Goal: Task Accomplishment & Management: Manage account settings

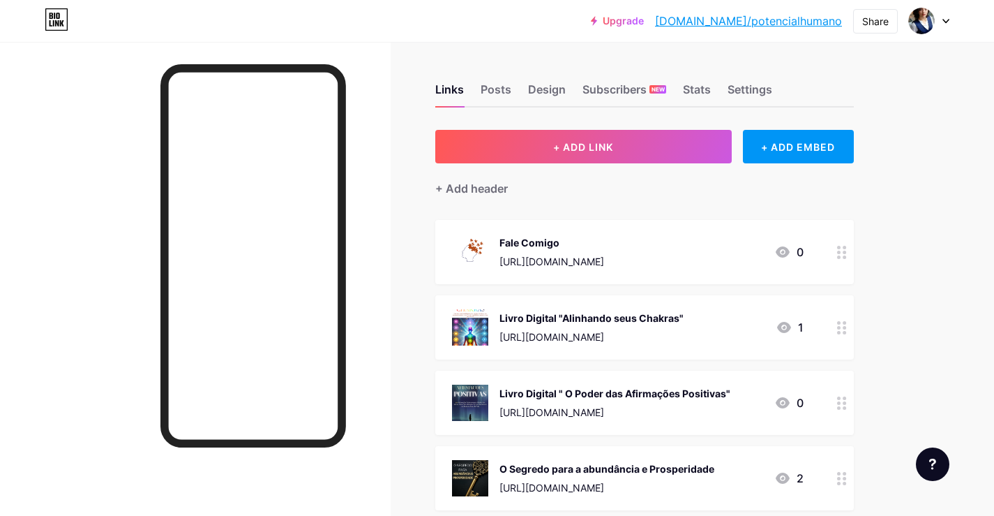
click at [949, 22] on icon at bounding box center [946, 21] width 7 height 5
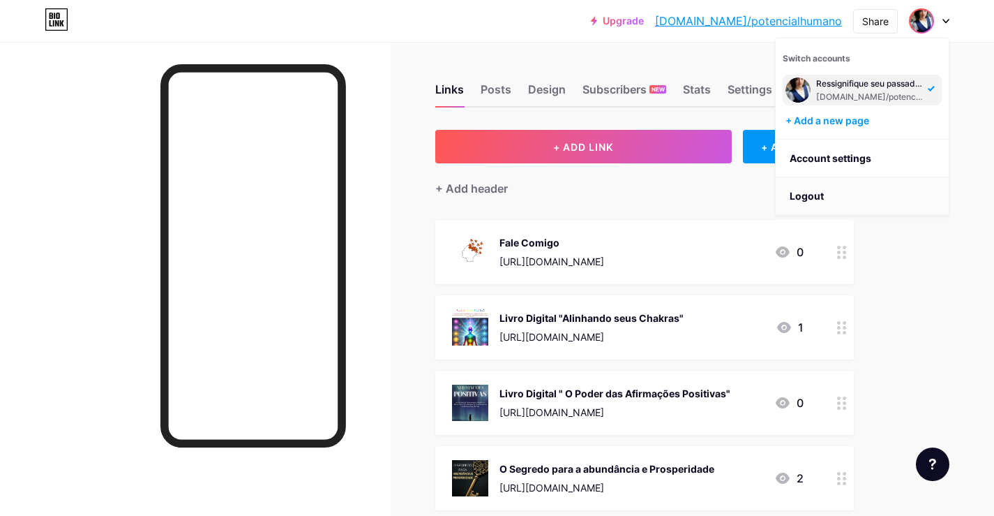
click at [823, 191] on li "Logout" at bounding box center [862, 196] width 173 height 38
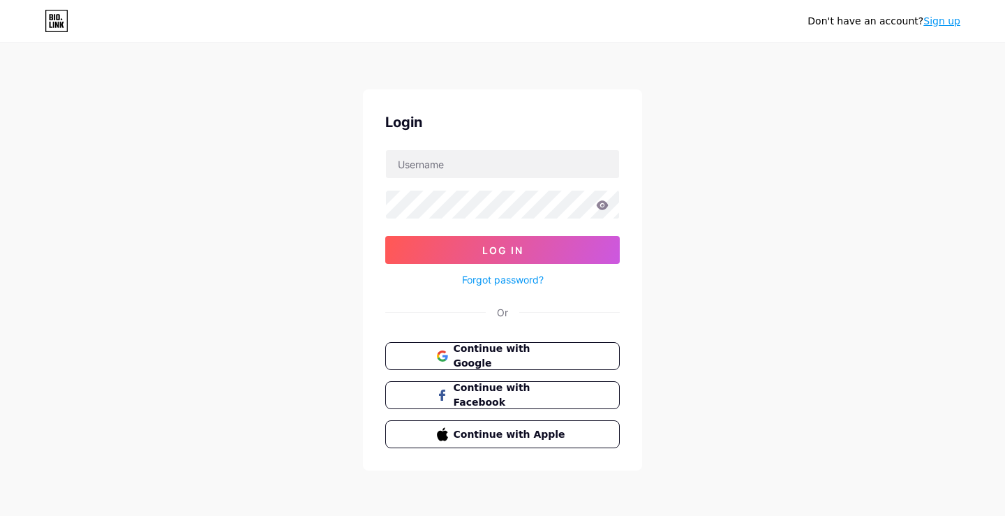
click at [957, 26] on link "Sign up" at bounding box center [941, 20] width 37 height 11
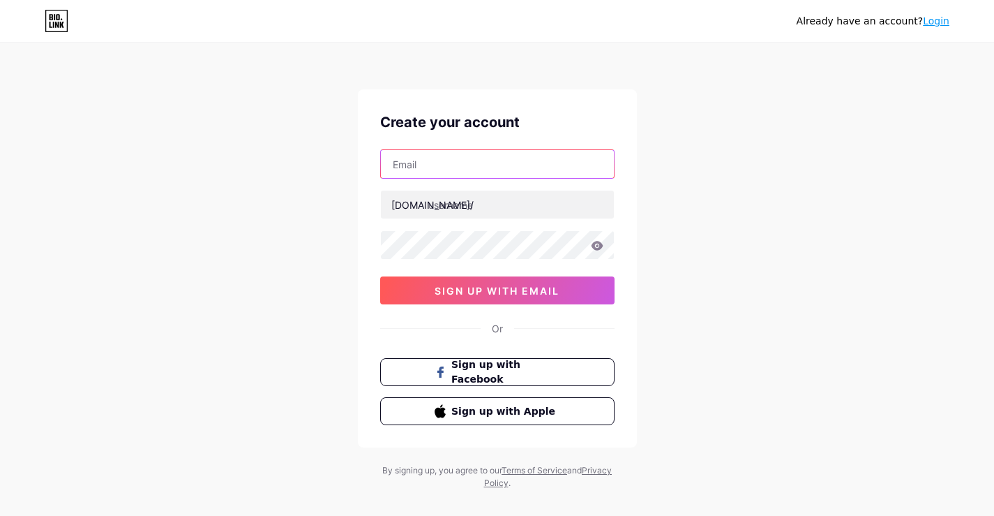
click at [538, 172] on input "text" at bounding box center [497, 164] width 233 height 28
paste input "[EMAIL_ADDRESS][DOMAIN_NAME]"
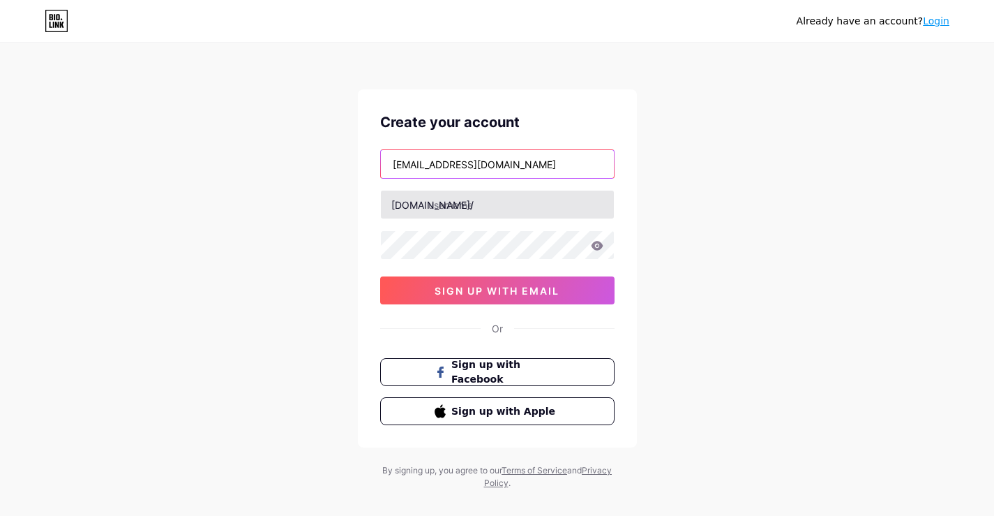
type input "[EMAIL_ADDRESS][DOMAIN_NAME]"
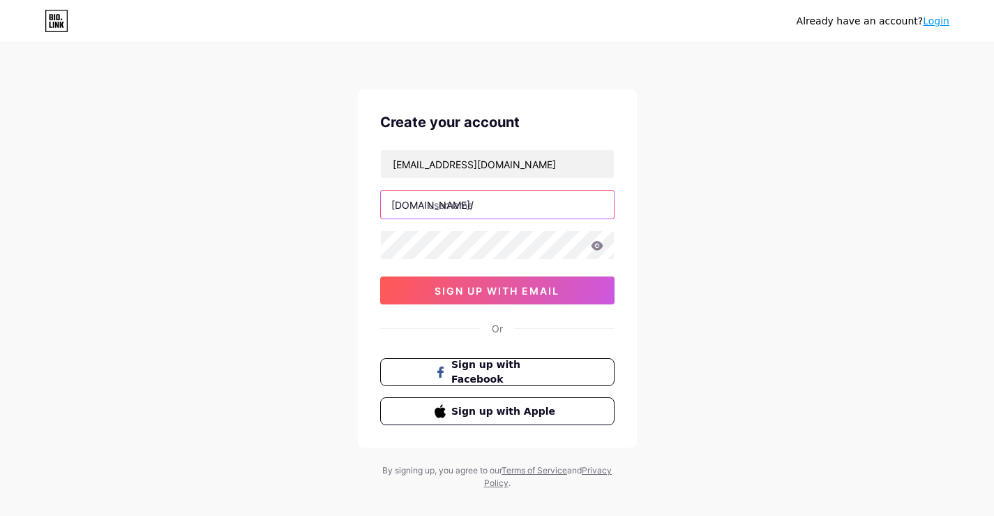
click at [466, 213] on input "text" at bounding box center [497, 204] width 233 height 28
type input "vidaemordem"
click at [594, 243] on icon at bounding box center [597, 245] width 12 height 9
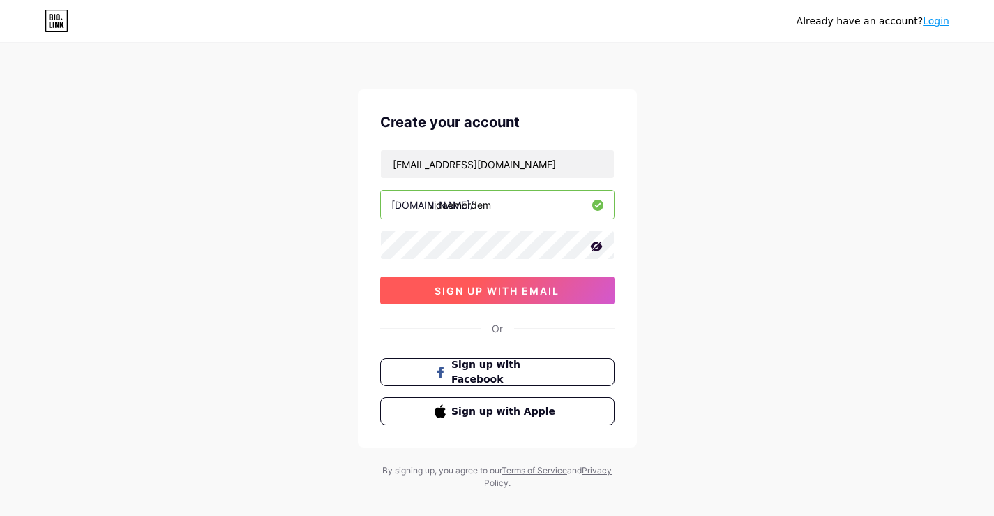
click at [534, 282] on button "sign up with email" at bounding box center [497, 290] width 234 height 28
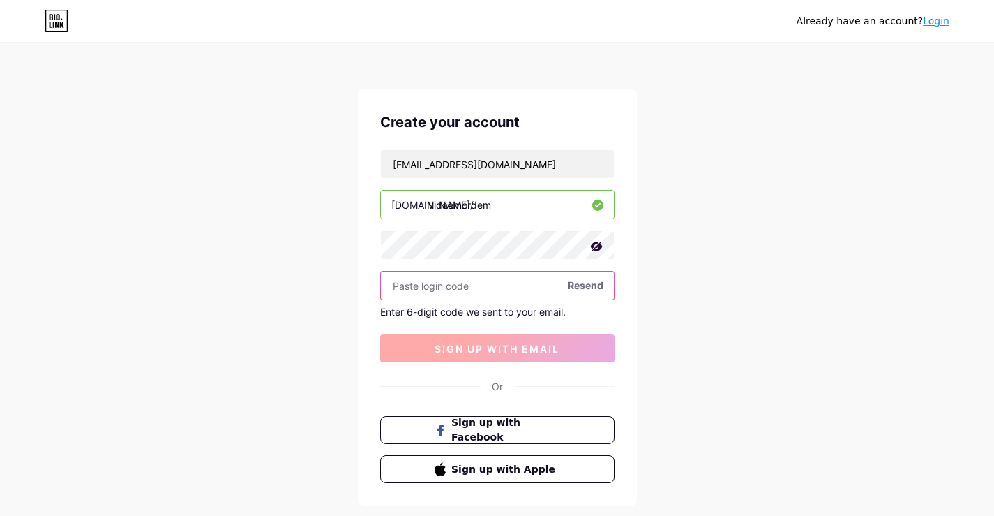
paste input "992571"
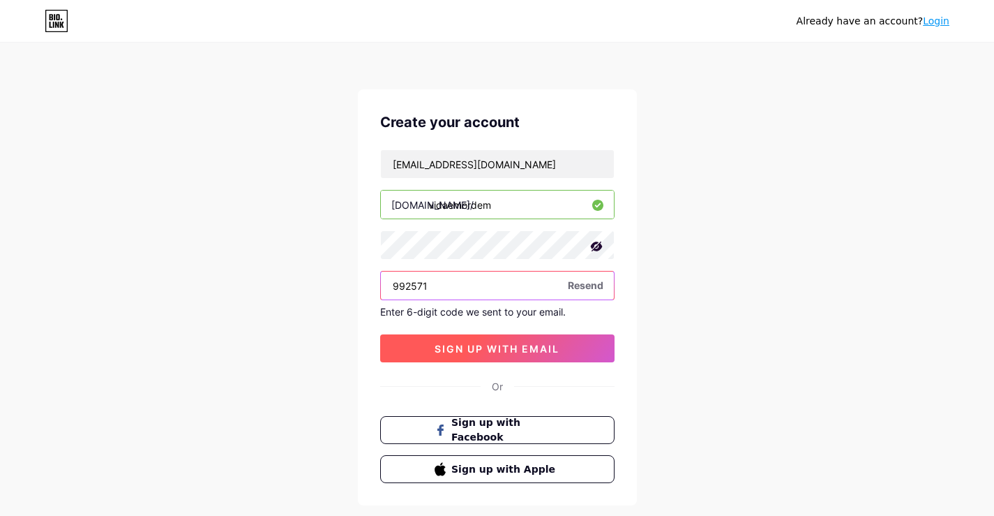
type input "992571"
click at [544, 347] on span "sign up with email" at bounding box center [497, 349] width 125 height 12
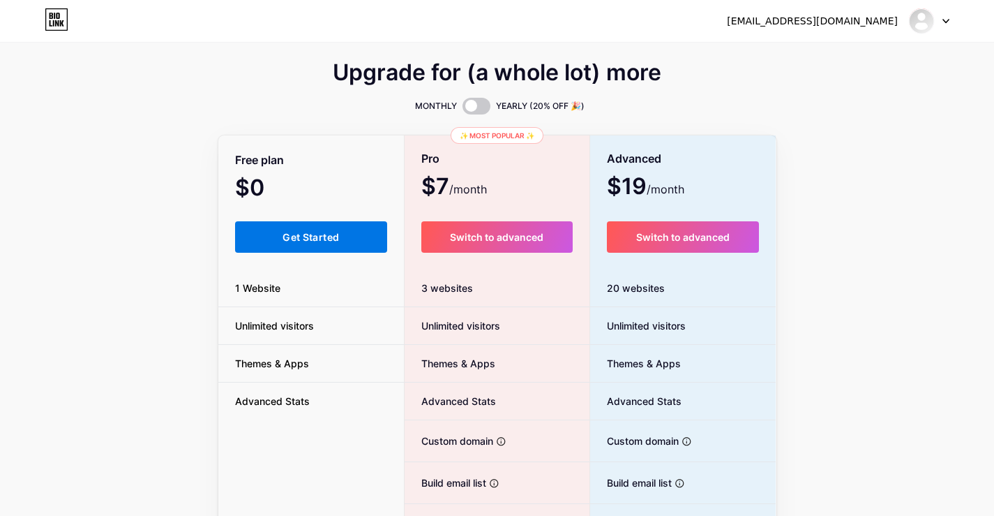
click at [359, 246] on button "Get Started" at bounding box center [311, 236] width 153 height 31
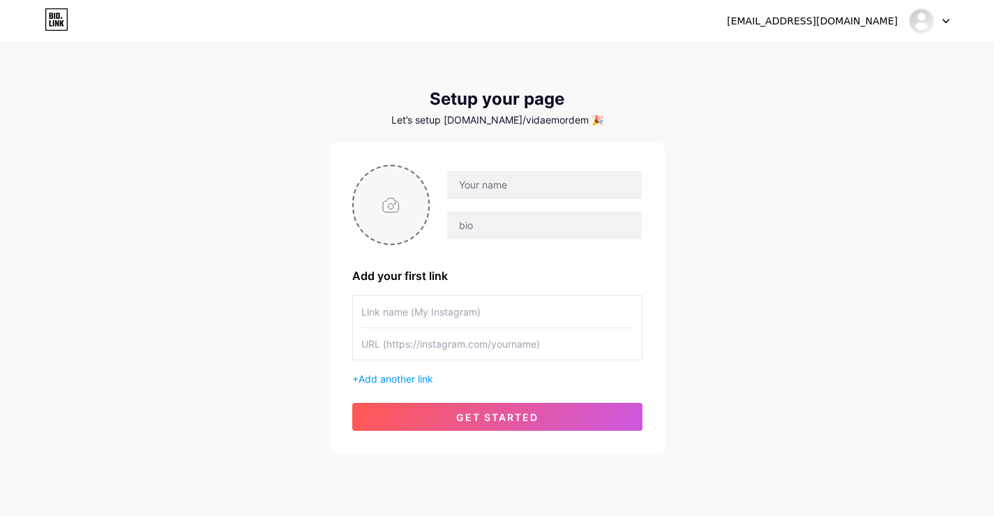
click at [368, 186] on input "file" at bounding box center [391, 204] width 75 height 77
type input "C:\fakepath\Design sem nome.jpg"
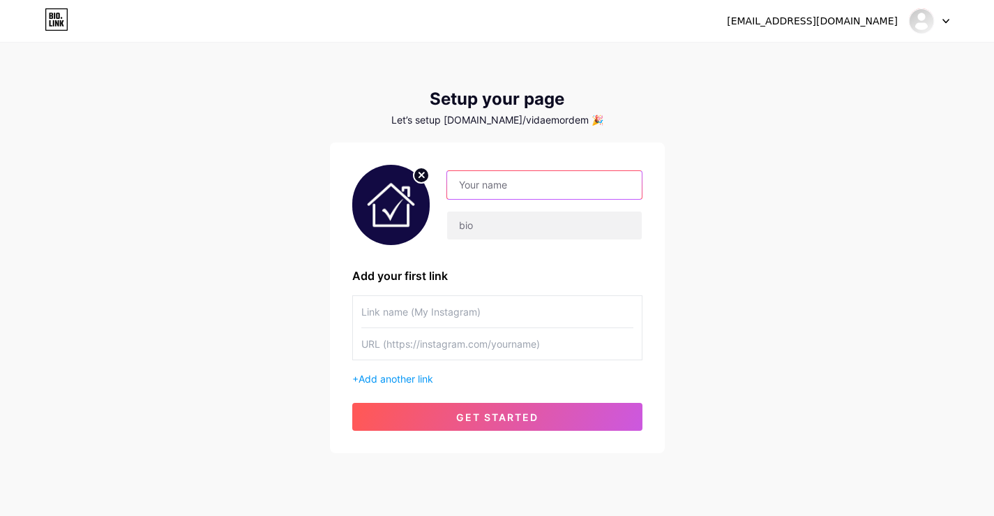
click at [553, 194] on input "text" at bounding box center [544, 185] width 194 height 28
type input "Vida em Ordem"
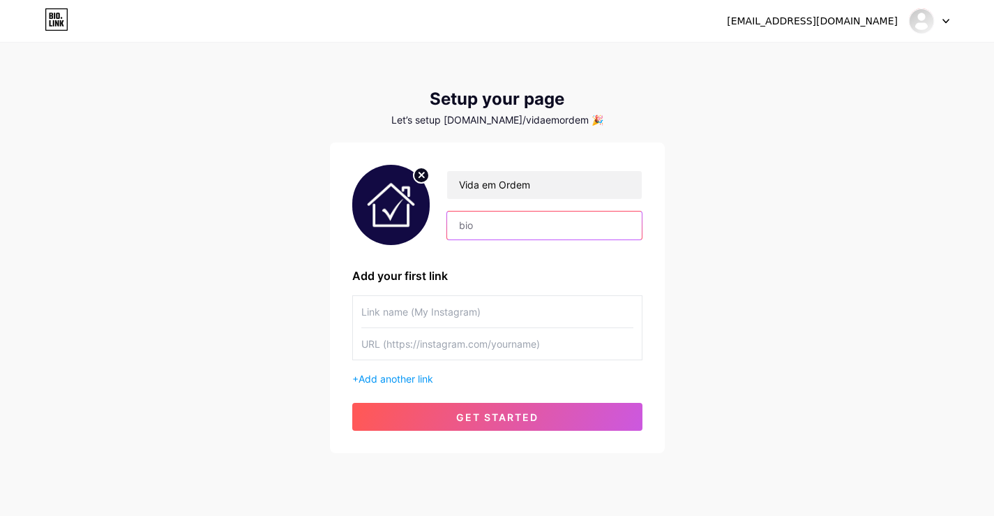
click at [489, 219] on input "text" at bounding box center [544, 225] width 194 height 28
paste input "Transformando rotina em equilíbrio, produtividade e mais tempo para o que impor…"
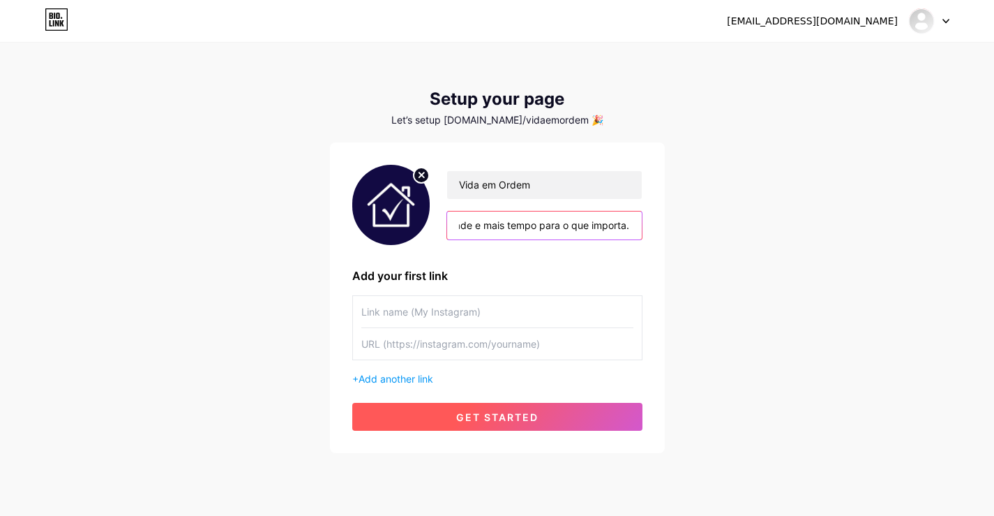
type input "Transformando rotina em equilíbrio, produtividade e mais tempo para o que impor…"
click at [523, 426] on button "get started" at bounding box center [497, 417] width 290 height 28
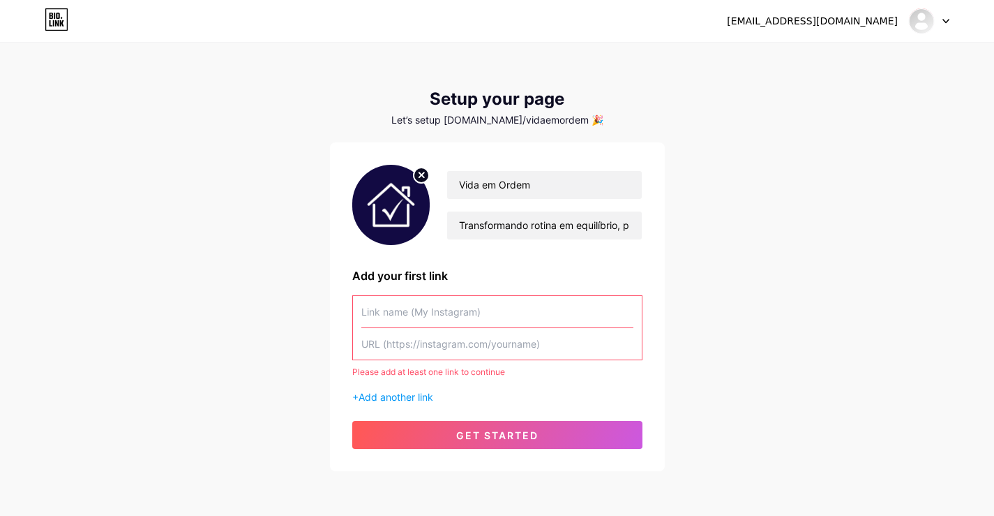
scroll to position [56, 0]
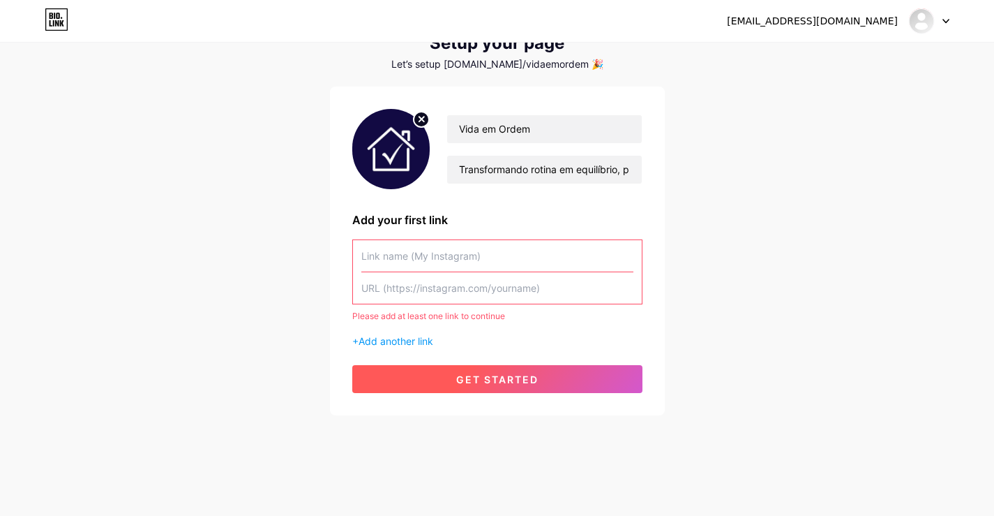
click at [509, 384] on span "get started" at bounding box center [497, 379] width 82 height 12
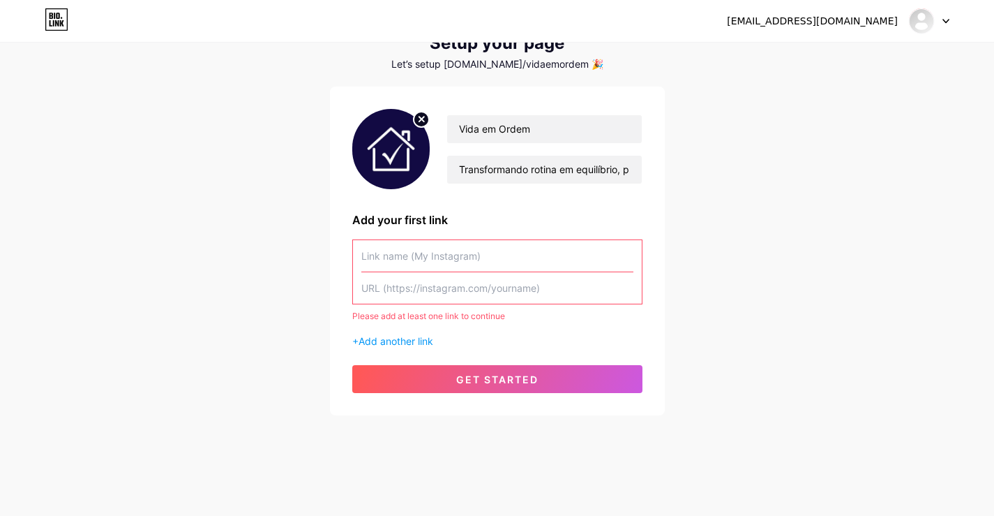
click at [421, 263] on input "text" at bounding box center [497, 255] width 272 height 31
click at [463, 287] on input "text" at bounding box center [497, 287] width 272 height 31
paste input "[URL][DOMAIN_NAME][DOMAIN_NAME]"
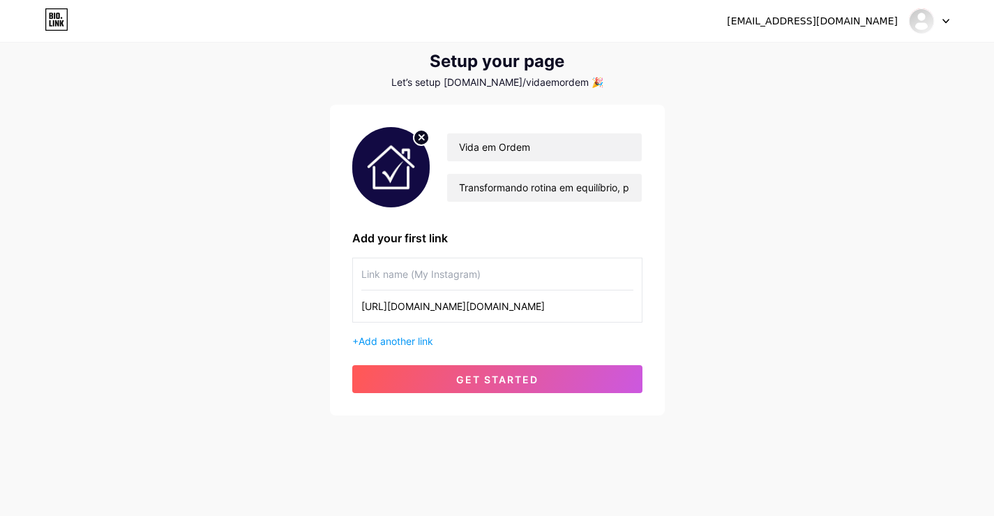
scroll to position [38, 0]
type input "[URL][DOMAIN_NAME][DOMAIN_NAME]"
click at [421, 269] on input "text" at bounding box center [497, 273] width 272 height 31
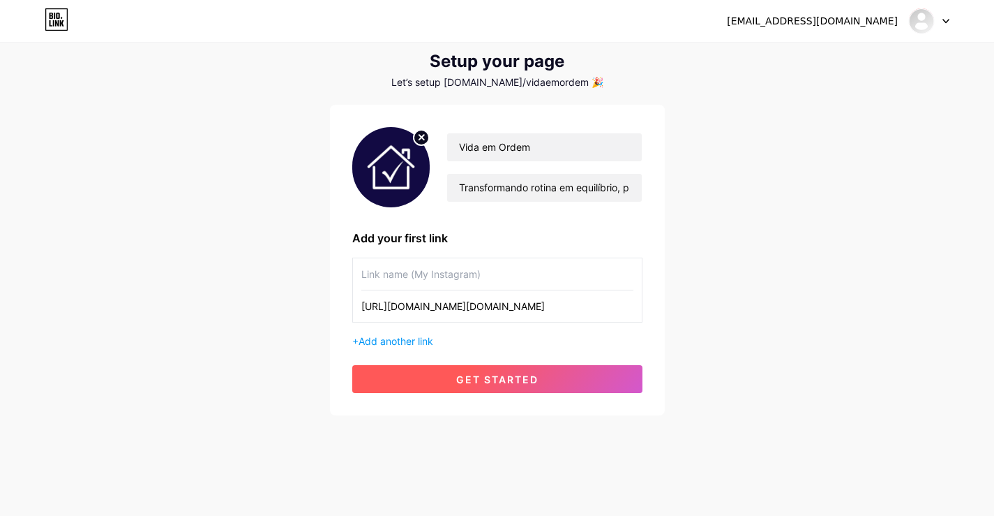
click at [490, 386] on button "get started" at bounding box center [497, 379] width 290 height 28
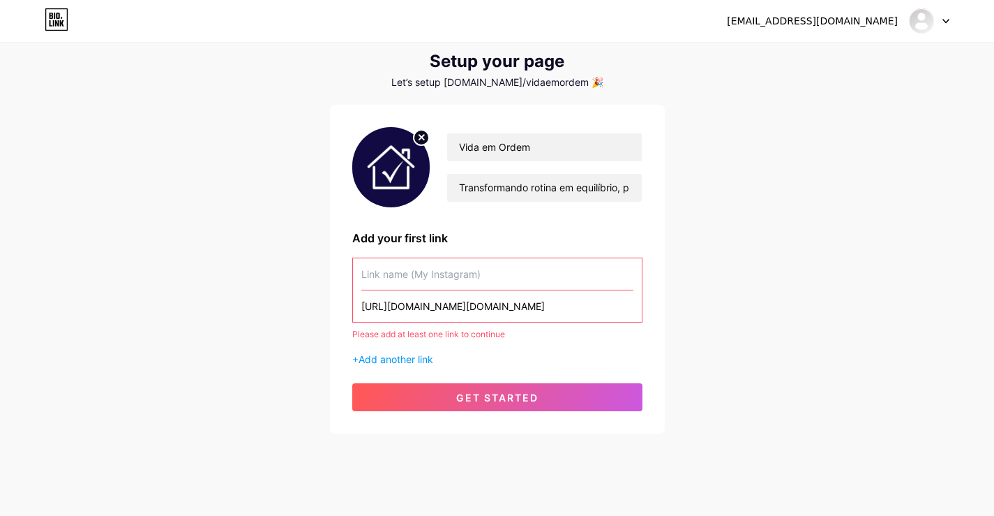
click at [418, 277] on input "text" at bounding box center [497, 273] width 272 height 31
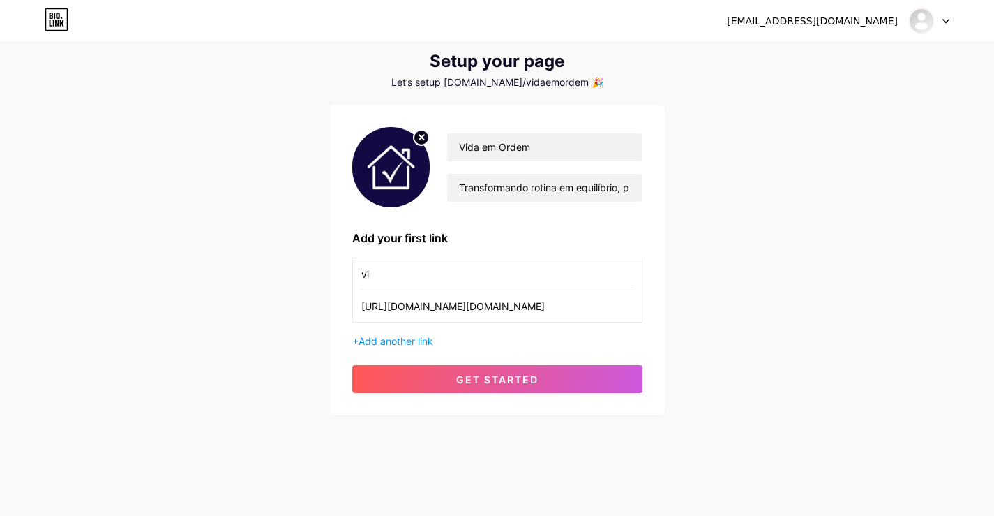
type input "v"
click at [465, 277] on input "Vida em Ordem Organiza" at bounding box center [497, 273] width 272 height 31
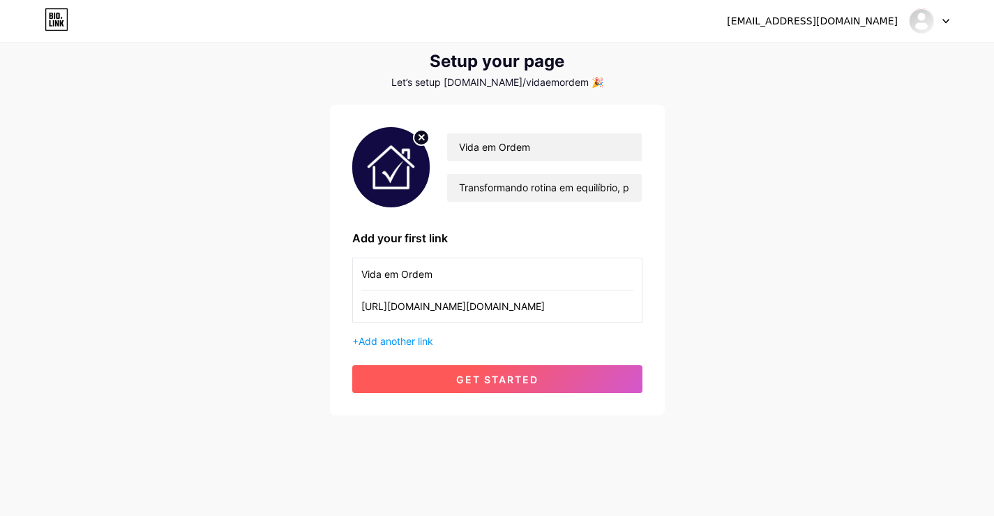
type input "Vida em Ordem"
click at [527, 384] on span "get started" at bounding box center [497, 379] width 82 height 12
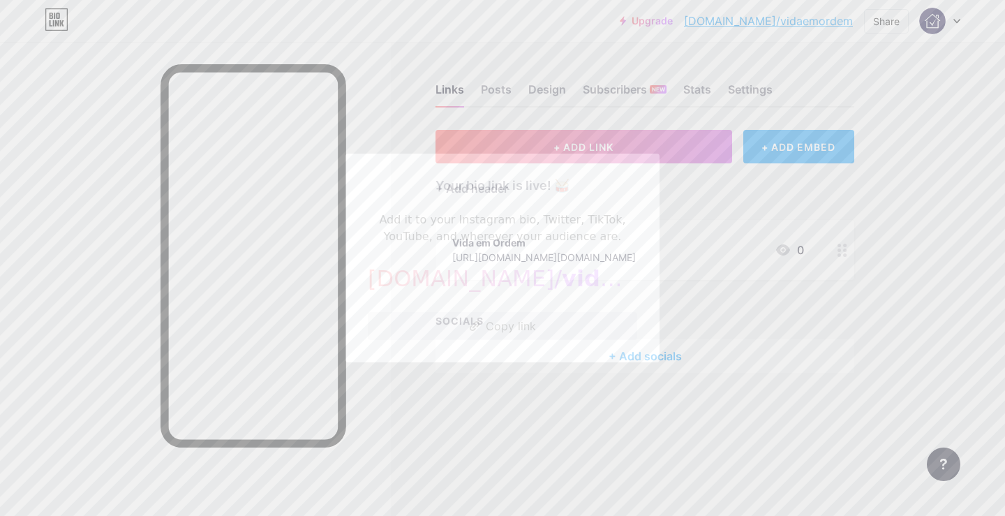
click at [521, 328] on button "Copy link" at bounding box center [502, 326] width 269 height 28
click at [594, 417] on div at bounding box center [502, 258] width 1005 height 516
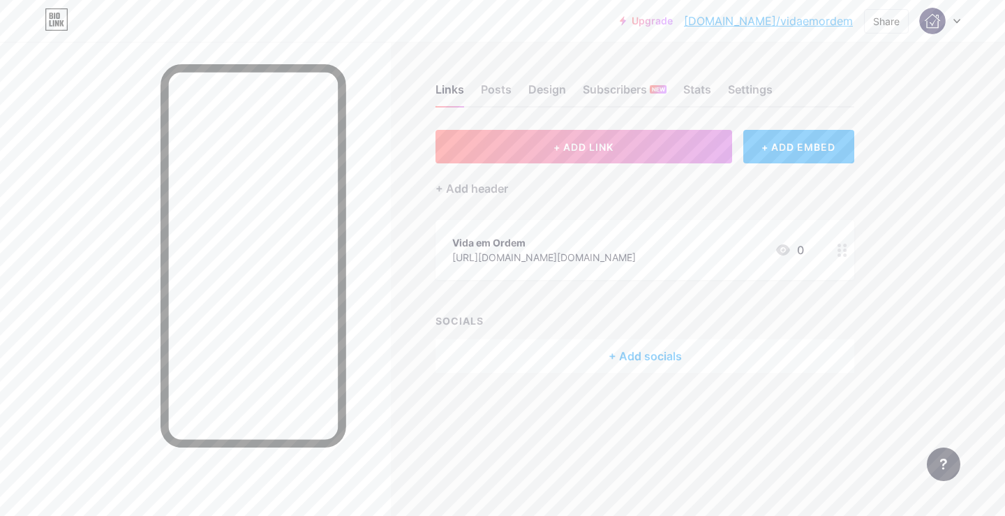
click at [601, 228] on div "Vida em Ordem [URL][DOMAIN_NAME][DOMAIN_NAME] 0" at bounding box center [644, 250] width 419 height 60
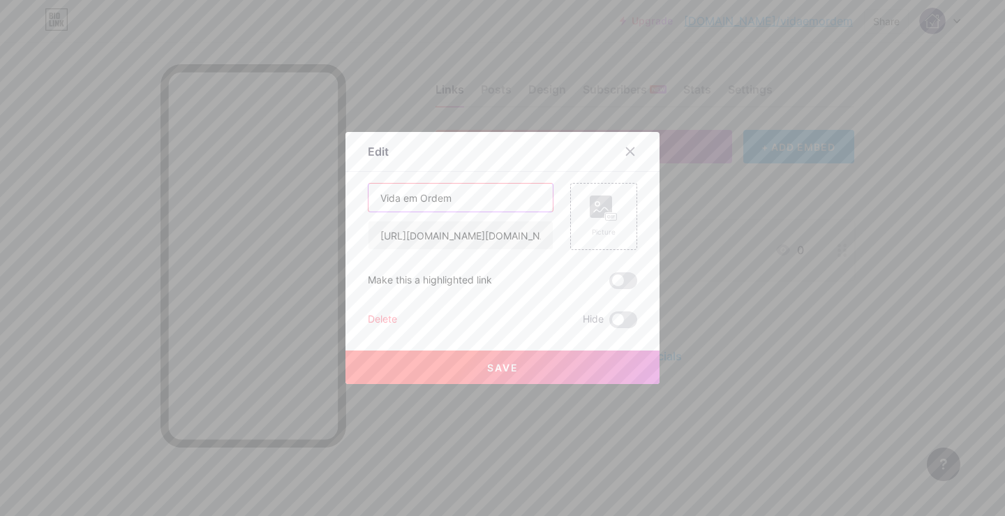
drag, startPoint x: 458, startPoint y: 196, endPoint x: 361, endPoint y: 199, distance: 97.0
click at [361, 199] on div "Edit Content YouTube Play YouTube video without leaving your page. ADD Vimeo Pl…" at bounding box center [502, 258] width 314 height 252
type input "E-book Organiza 30"
click at [460, 238] on input "[URL][DOMAIN_NAME][DOMAIN_NAME]" at bounding box center [460, 235] width 184 height 28
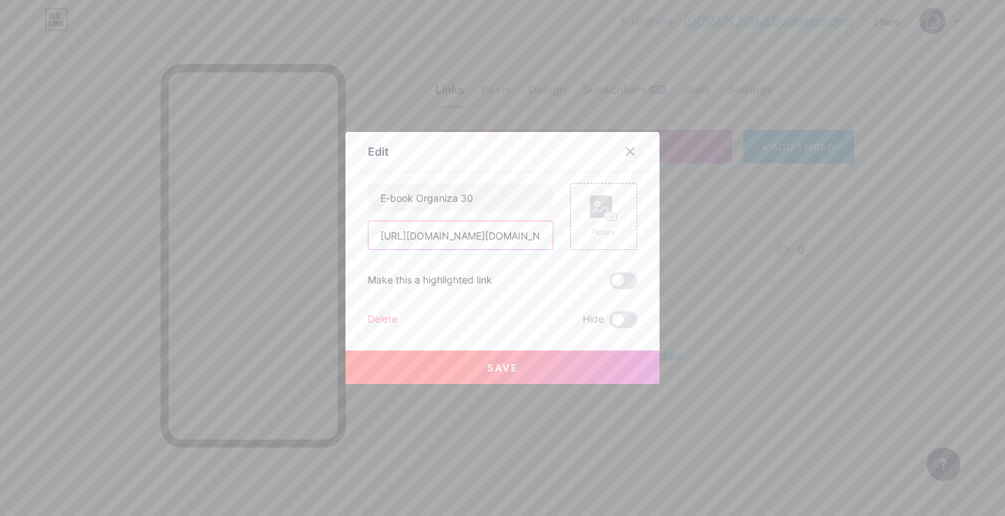
click at [460, 238] on input "[URL][DOMAIN_NAME][DOMAIN_NAME]" at bounding box center [460, 235] width 184 height 28
paste input "[DOMAIN_NAME][URL]"
type input "[URL][DOMAIN_NAME]"
click at [596, 223] on div "Picture" at bounding box center [604, 216] width 28 height 42
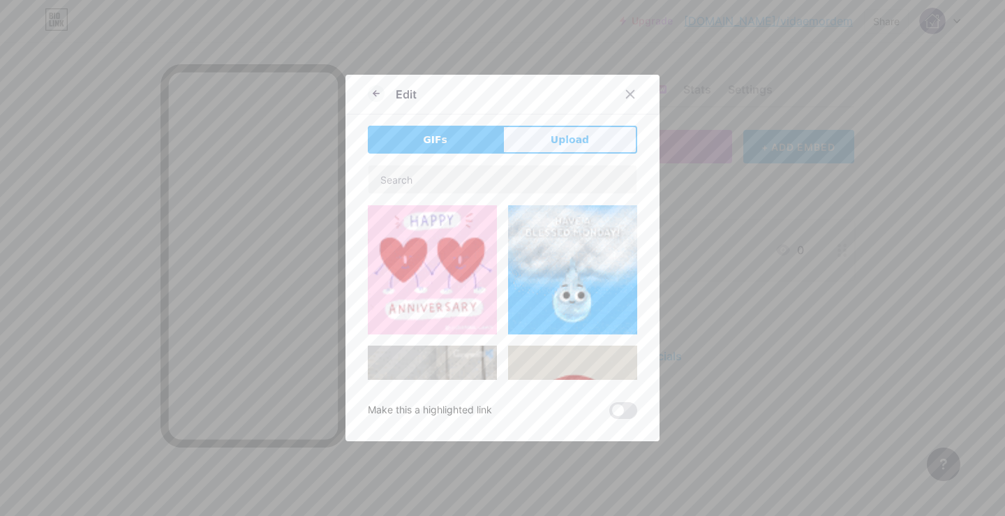
click at [539, 133] on button "Upload" at bounding box center [569, 140] width 135 height 28
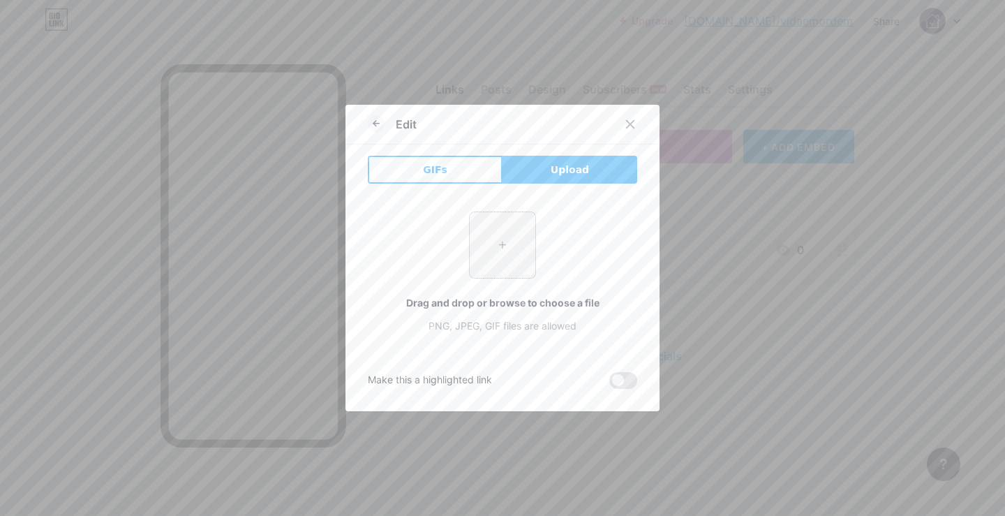
click at [518, 239] on input "file" at bounding box center [503, 245] width 66 height 66
type input "C:\fakepath\ORGANIZA-30-1_page-0001.jpg"
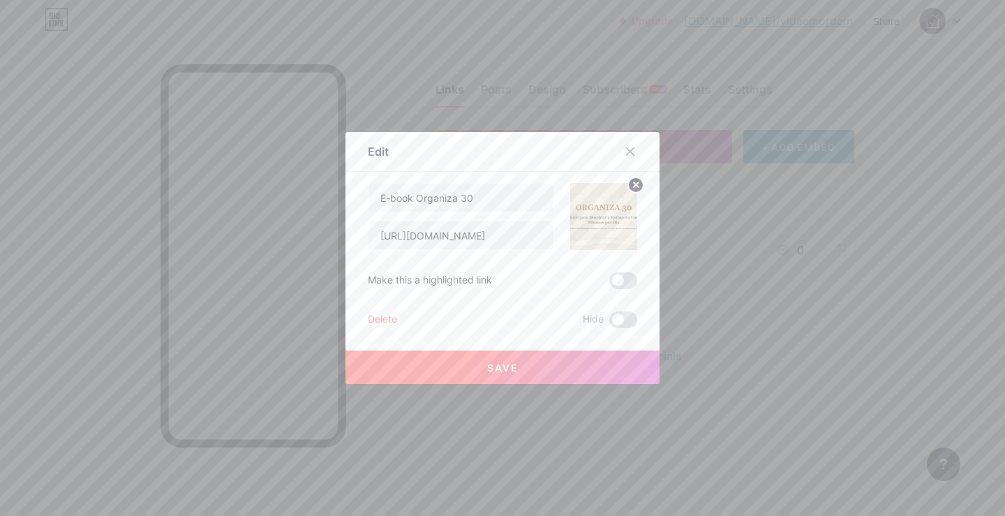
click at [519, 370] on button "Save" at bounding box center [502, 366] width 314 height 33
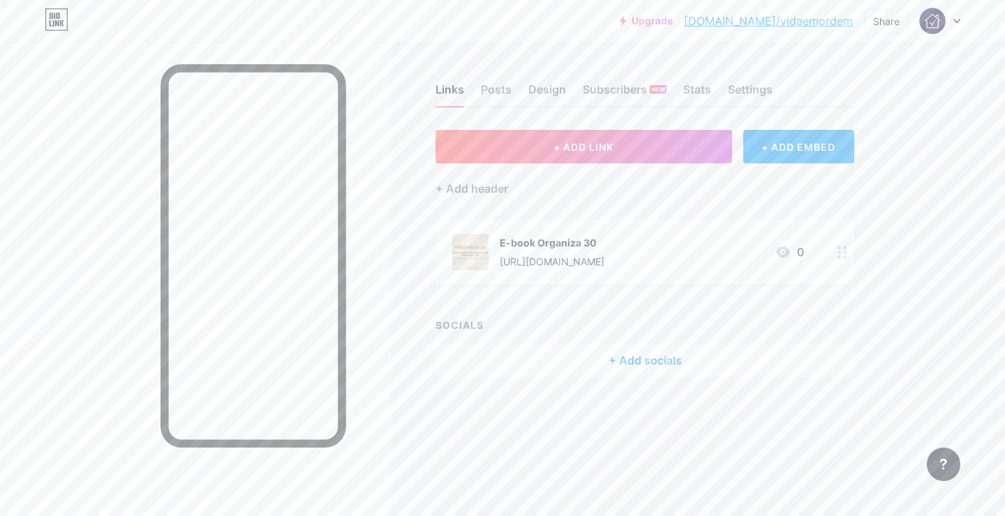
click at [604, 246] on div "E-book Organiza 30" at bounding box center [552, 242] width 105 height 15
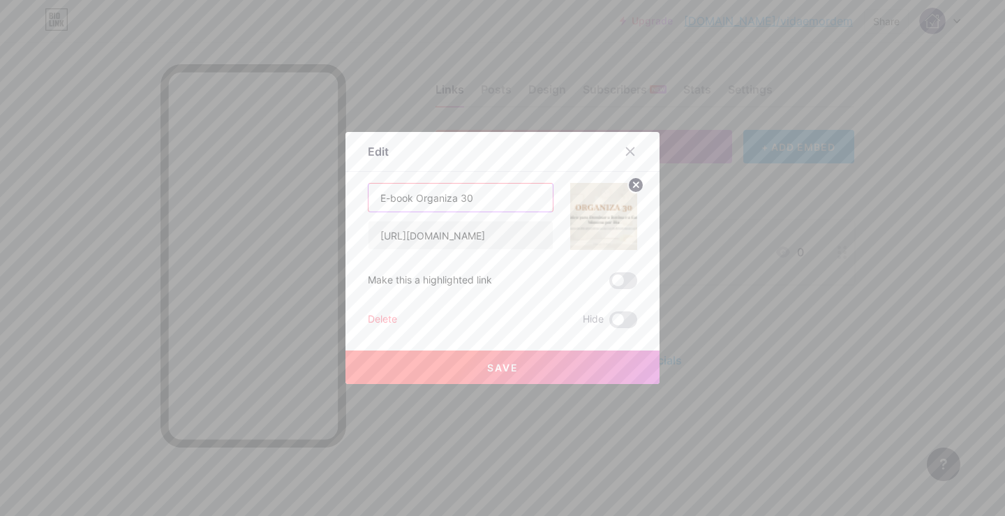
click at [498, 206] on input "E-book Organiza 30" at bounding box center [460, 197] width 184 height 28
type input "E-book Organiza 30 + Bônus"
click at [537, 362] on button "Save" at bounding box center [502, 366] width 314 height 33
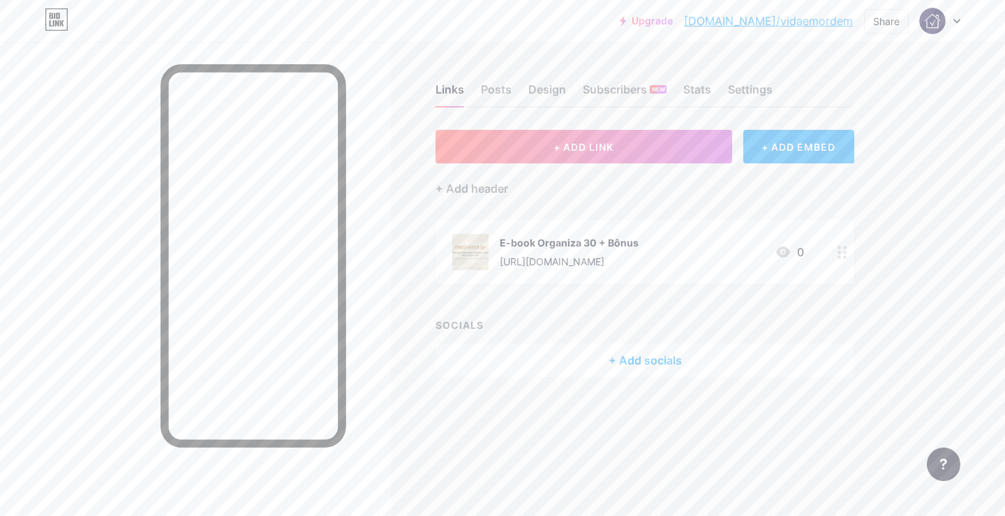
click at [949, 218] on div "Upgrade [DOMAIN_NAME]/vidaem... [DOMAIN_NAME]/vidaemordem Share Switch accounts…" at bounding box center [502, 258] width 1005 height 516
click at [607, 141] on span "+ ADD LINK" at bounding box center [583, 147] width 60 height 12
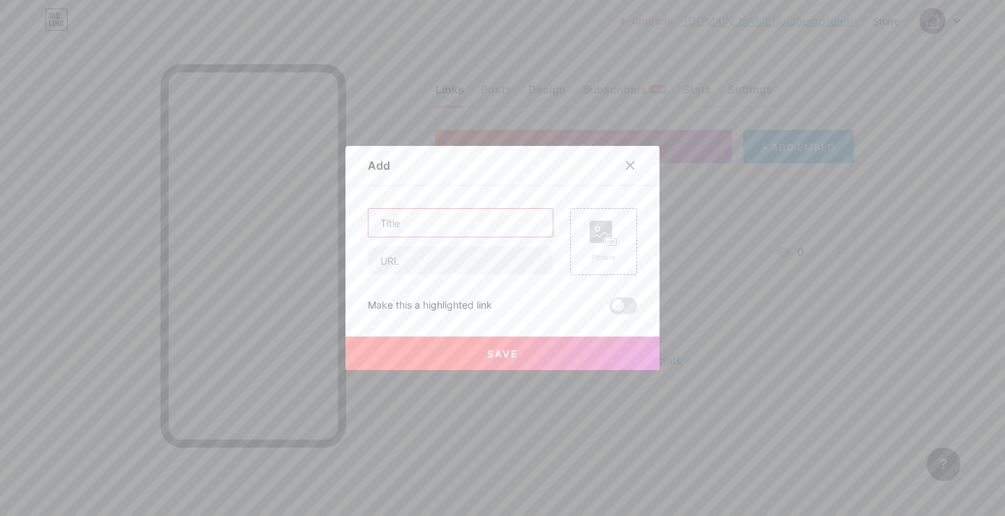
click at [479, 227] on input "text" at bounding box center [460, 223] width 184 height 28
type input "15 Hábitos para Mudar sua Vida"
click at [454, 269] on input "text" at bounding box center [460, 260] width 184 height 28
paste input "[URL][DOMAIN_NAME]"
type input "[URL][DOMAIN_NAME]"
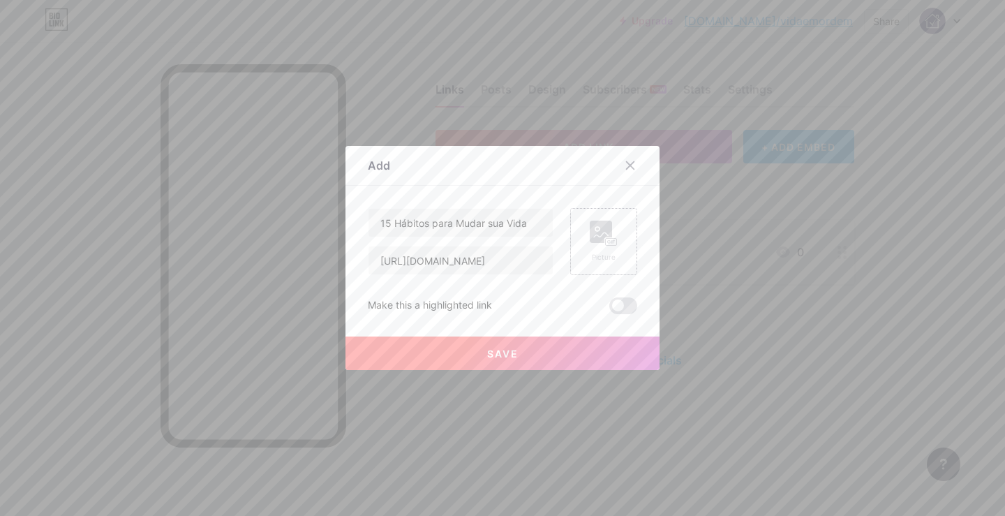
click at [600, 250] on div "Picture" at bounding box center [604, 241] width 28 height 42
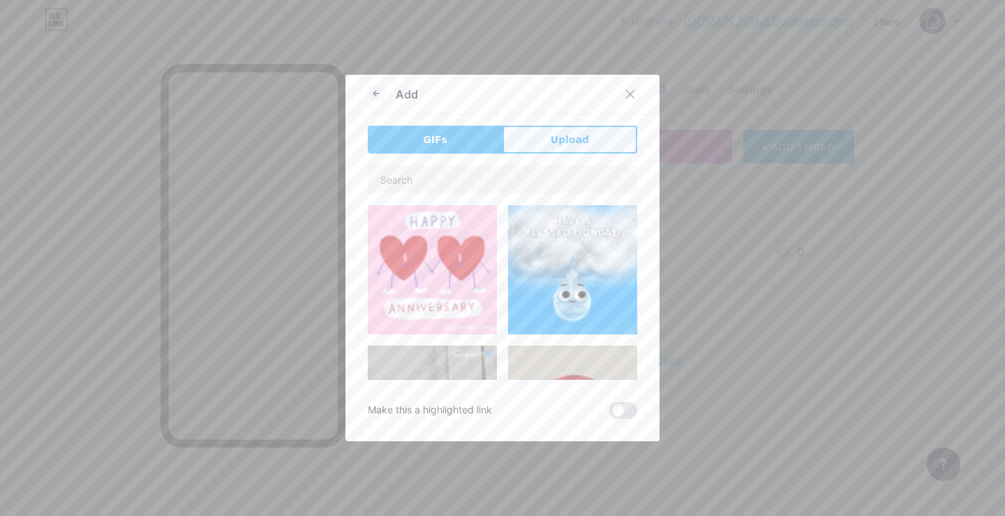
click at [530, 137] on button "Upload" at bounding box center [569, 140] width 135 height 28
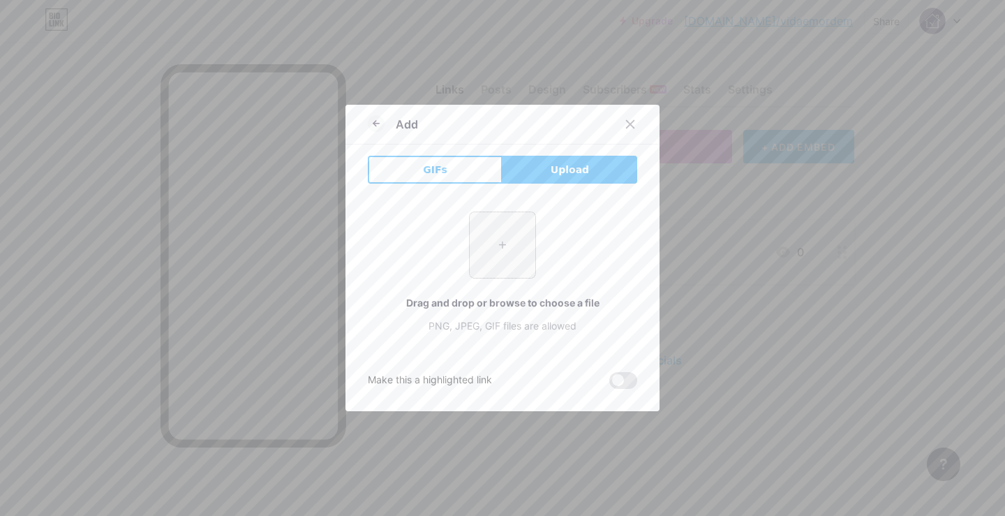
click at [530, 244] on div "+" at bounding box center [502, 244] width 67 height 67
click at [496, 242] on input "file" at bounding box center [503, 245] width 66 height 66
click at [625, 121] on icon at bounding box center [629, 124] width 11 height 11
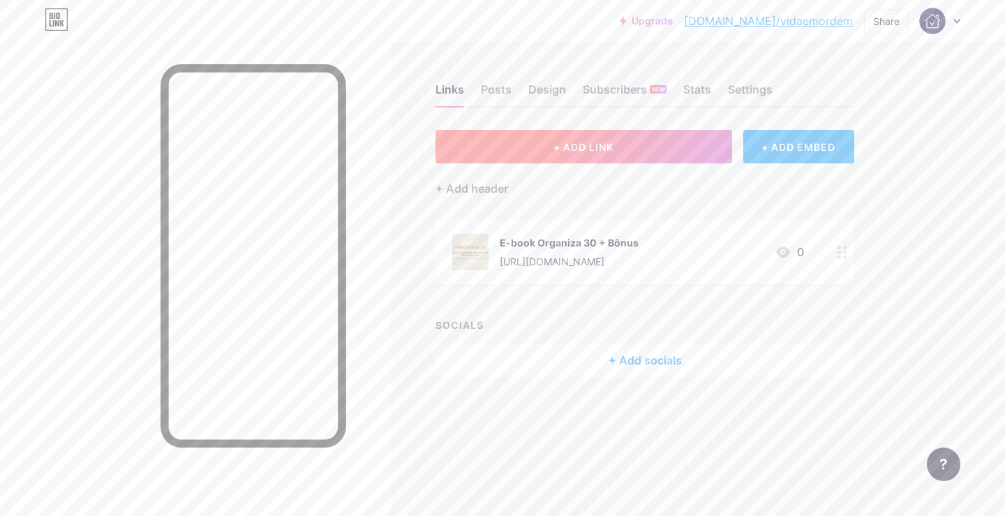
click at [583, 153] on button "+ ADD LINK" at bounding box center [583, 146] width 296 height 33
click at [472, 241] on div at bounding box center [461, 241] width 186 height 67
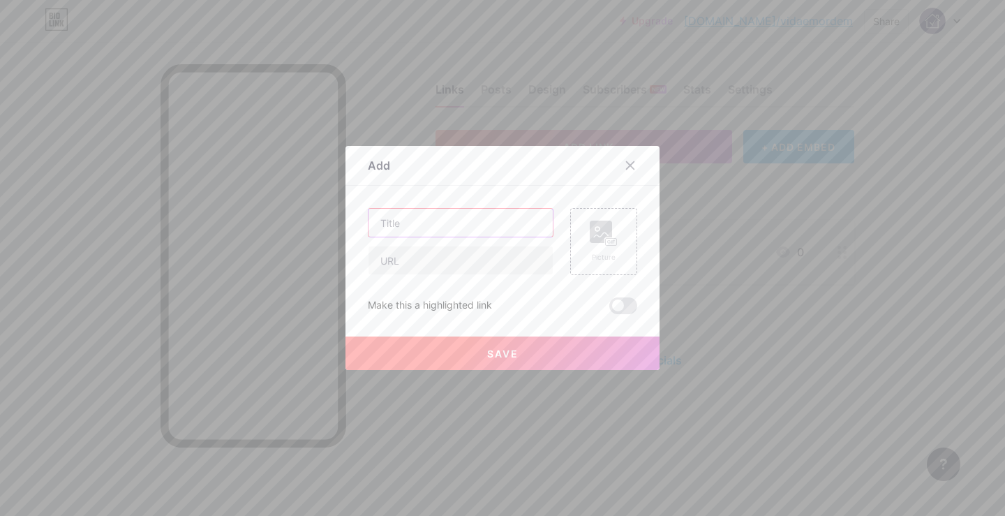
click at [470, 228] on input "text" at bounding box center [460, 223] width 184 height 28
type input "15 Hábitos para Mudar sua Visa"
click at [470, 264] on input "text" at bounding box center [460, 260] width 184 height 28
paste input "[URL][DOMAIN_NAME]"
type input "[URL][DOMAIN_NAME]"
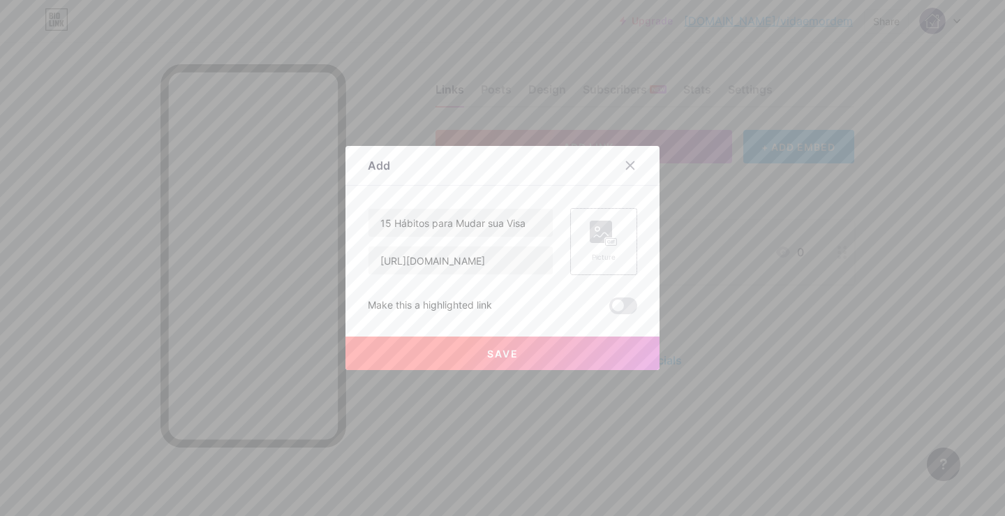
click at [592, 238] on rect at bounding box center [601, 231] width 22 height 22
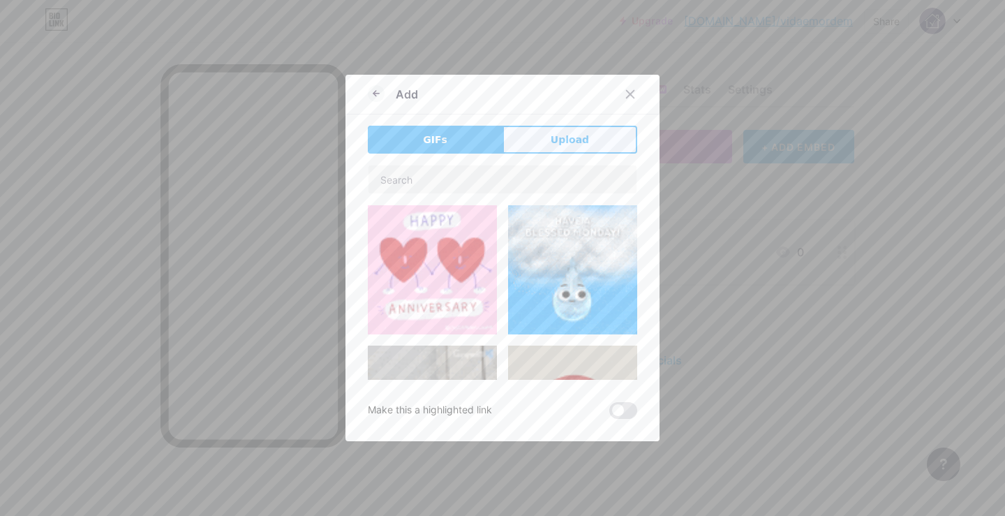
click at [592, 129] on button "Upload" at bounding box center [569, 140] width 135 height 28
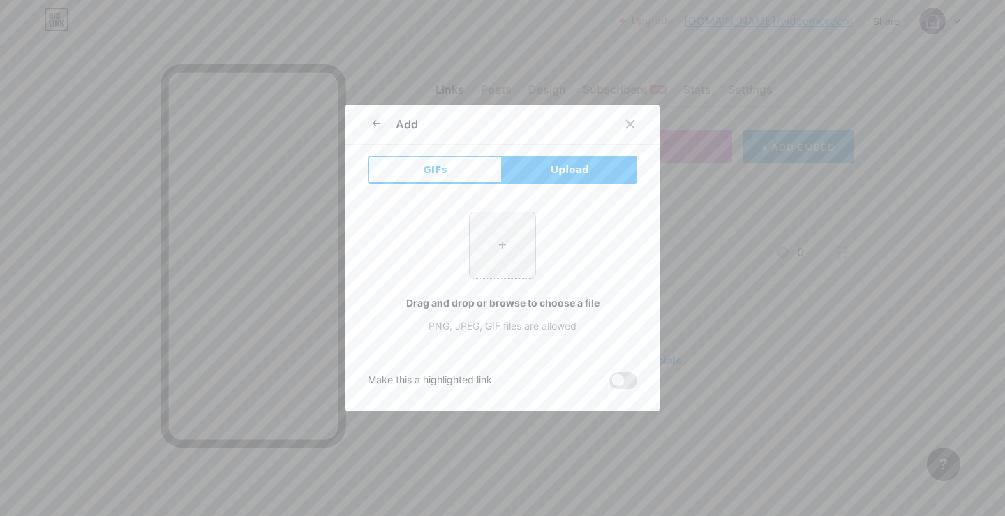
click at [481, 230] on input "file" at bounding box center [503, 245] width 66 height 66
type input "C:\fakepath\15-Habitos-para-Mudar-a-Sua-Vida-1--1_page-0001_78ad9def9eab413eb2f…"
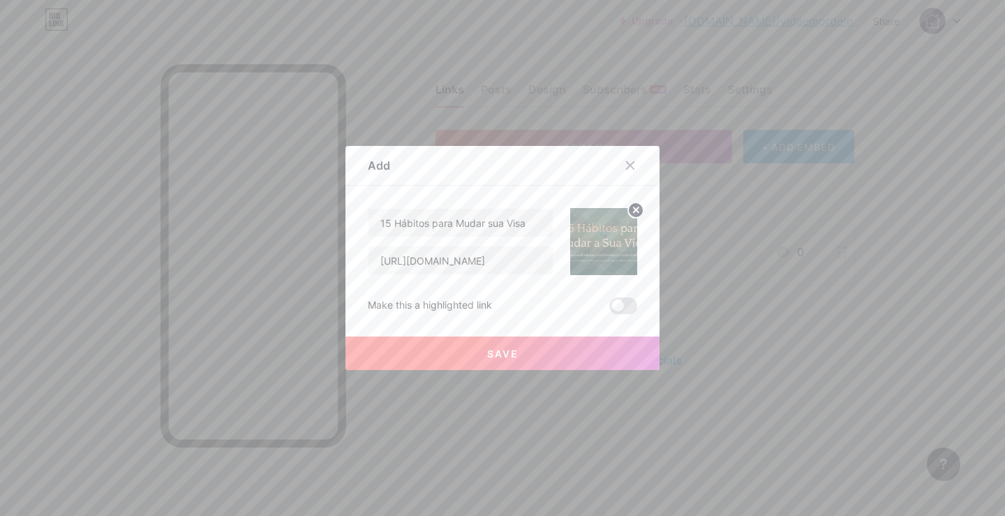
click at [607, 242] on img at bounding box center [603, 241] width 67 height 67
click at [578, 361] on button "Save" at bounding box center [502, 352] width 314 height 33
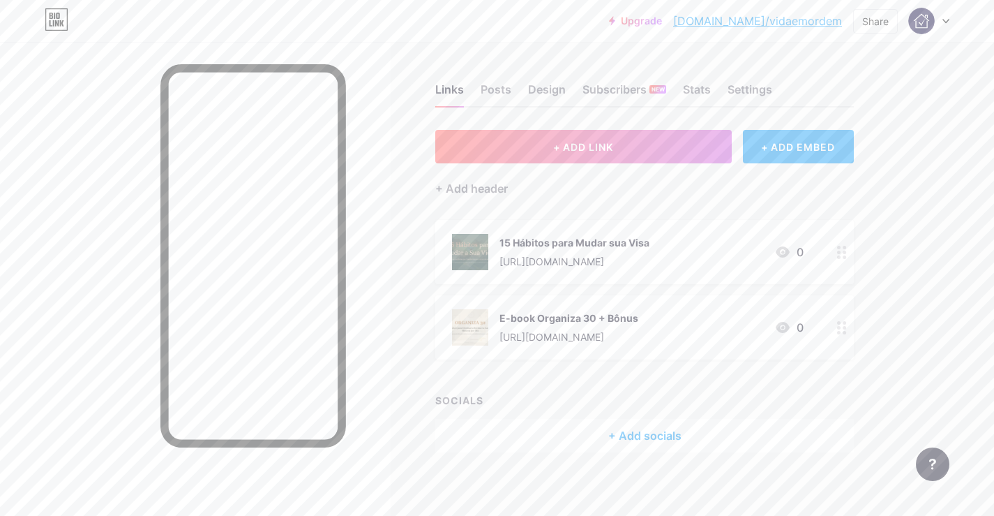
click at [550, 262] on div "[URL][DOMAIN_NAME]" at bounding box center [575, 261] width 150 height 15
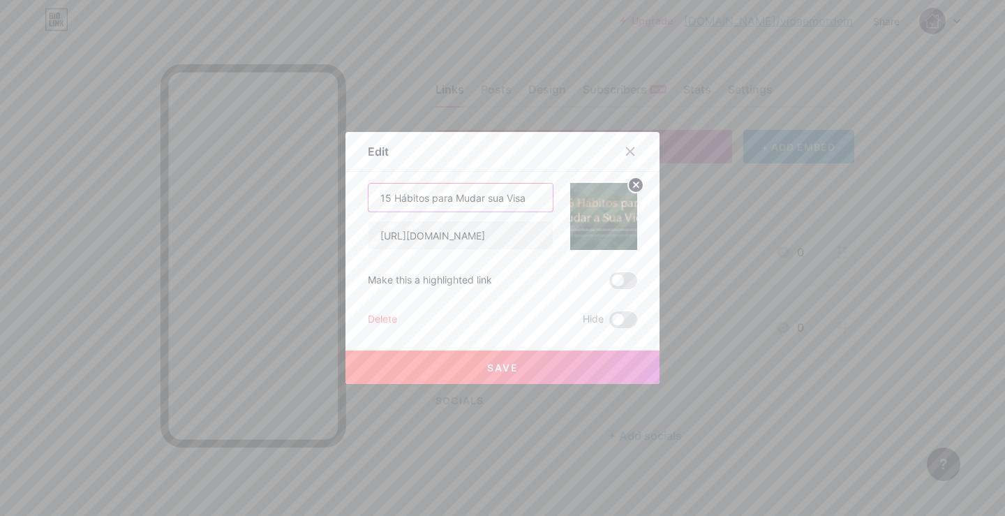
click at [509, 196] on input "15 Hábitos para Mudar sua Visa" at bounding box center [460, 197] width 184 height 28
type input "15 Hábitos para Mudar sua Vida"
click at [475, 360] on button "Save" at bounding box center [502, 366] width 314 height 33
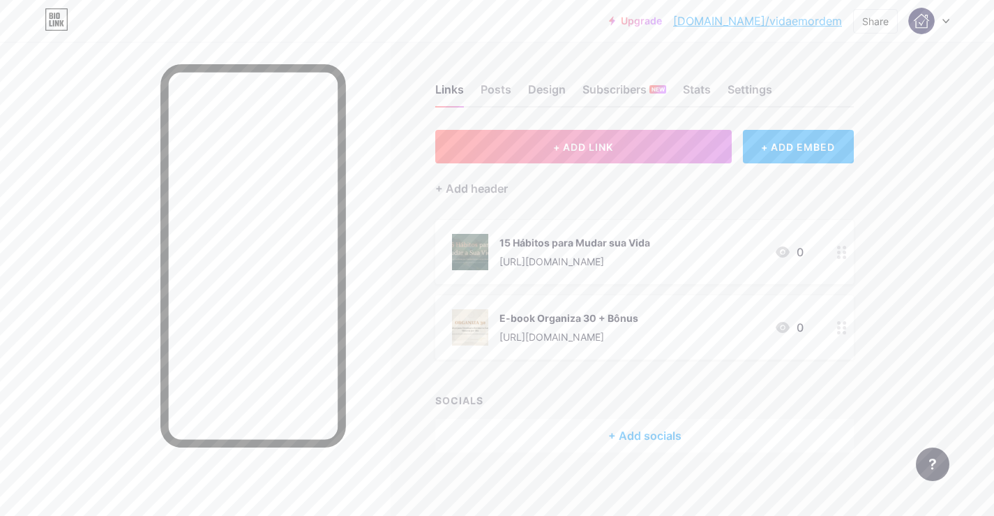
click at [631, 47] on div "Links Posts Design Subscribers NEW Stats Settings + ADD LINK + ADD EMBED + Add …" at bounding box center [456, 282] width 913 height 480
click at [616, 158] on button "+ ADD LINK" at bounding box center [583, 146] width 296 height 33
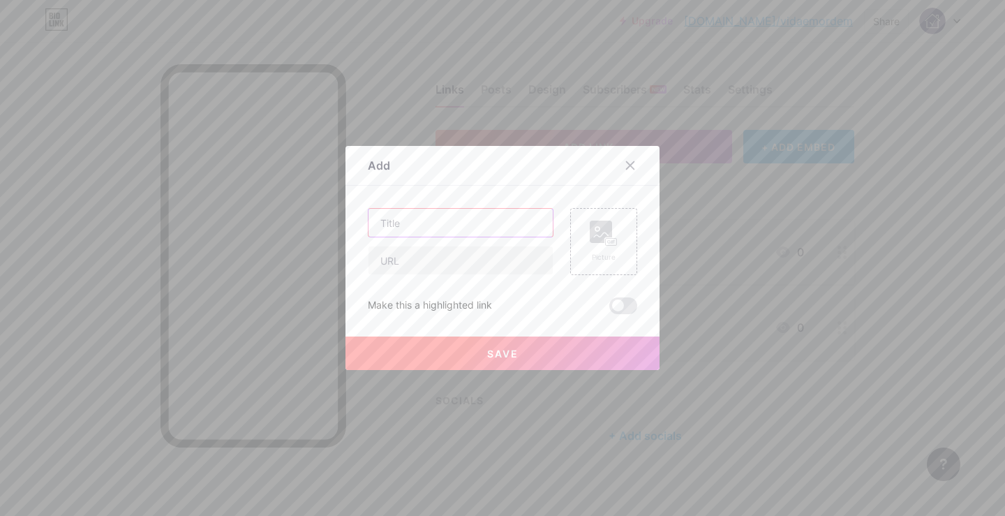
click at [467, 223] on input "text" at bounding box center [460, 223] width 184 height 28
click at [453, 223] on input "text" at bounding box center [460, 223] width 184 height 28
type input "Aprenda e Venda Qualquer Coisa"
click at [472, 266] on input "text" at bounding box center [460, 260] width 184 height 28
paste input "[URL][DOMAIN_NAME]"
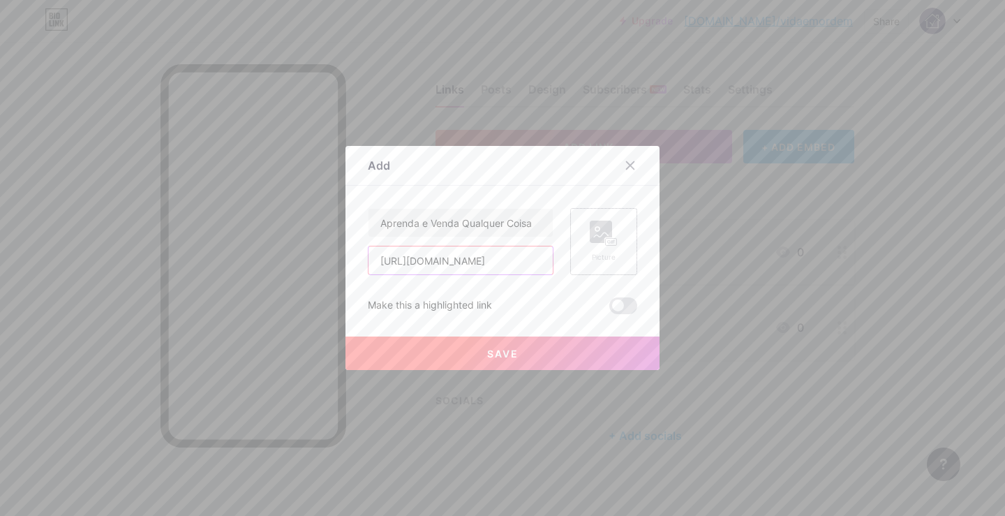
type input "[URL][DOMAIN_NAME]"
click at [609, 237] on icon at bounding box center [604, 233] width 28 height 26
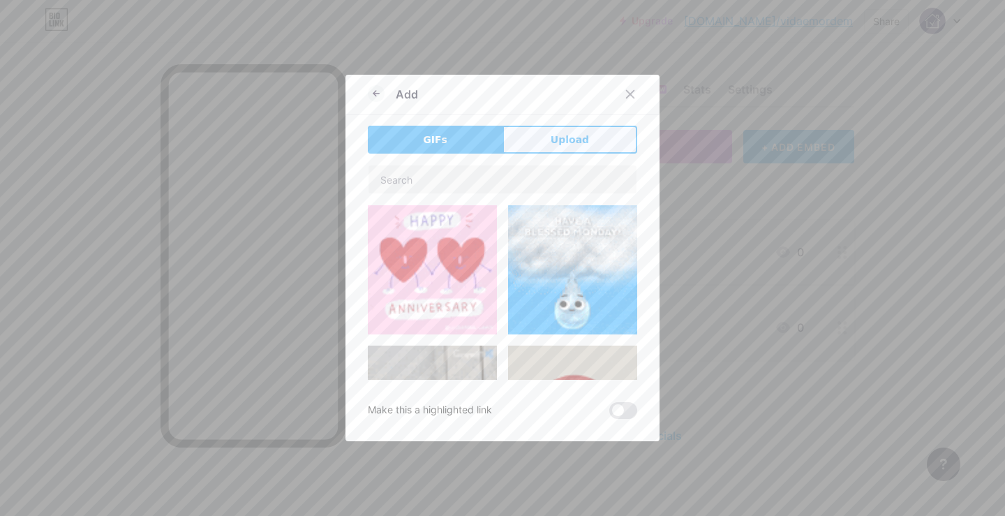
click at [543, 145] on button "Upload" at bounding box center [569, 140] width 135 height 28
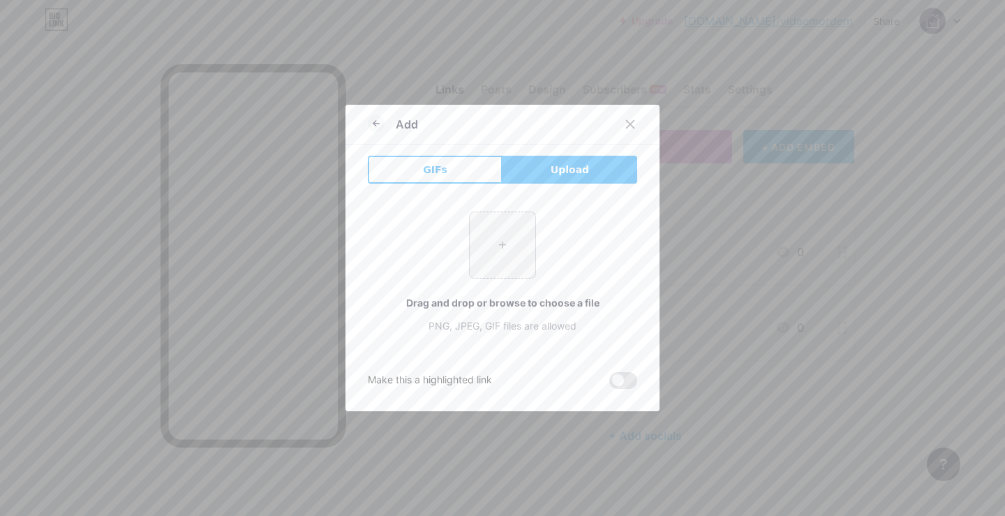
click at [493, 234] on input "file" at bounding box center [503, 245] width 66 height 66
type input "C:\fakepath\1720970048_92865c40f0a14f9580e30abcdf6a202b.png"
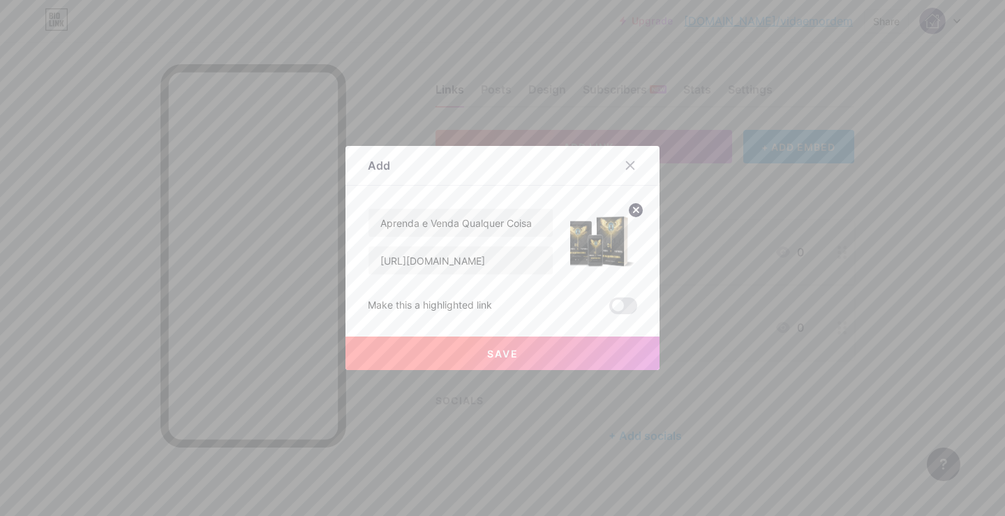
click at [560, 347] on button "Save" at bounding box center [502, 352] width 314 height 33
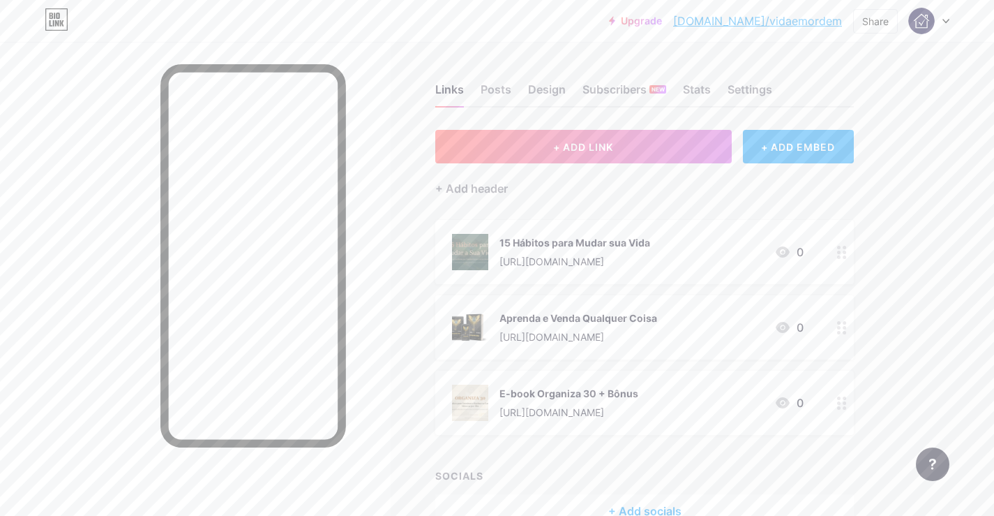
scroll to position [81, 0]
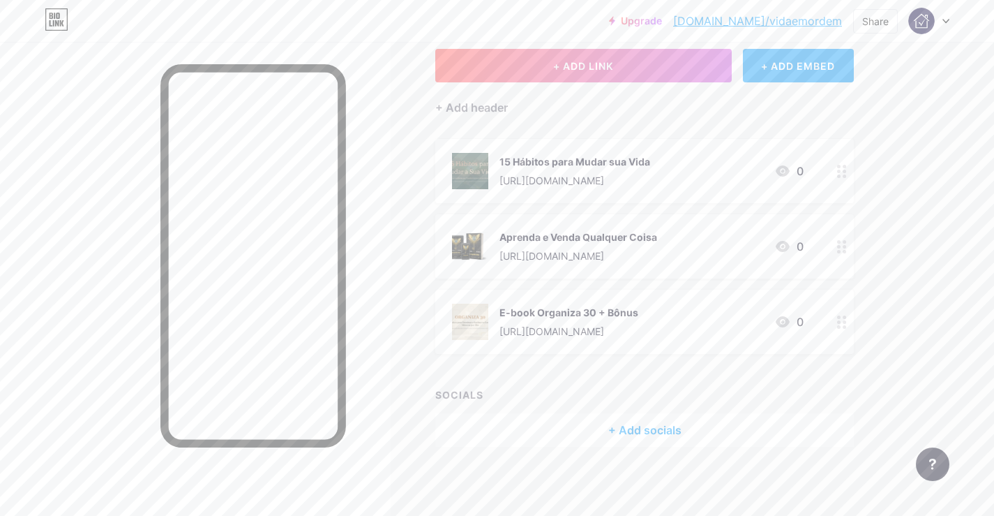
click at [955, 149] on div "Upgrade [DOMAIN_NAME]/vidaem... [DOMAIN_NAME]/vidaemordem Share Switch accounts…" at bounding box center [497, 217] width 994 height 597
